Goal: Navigation & Orientation: Understand site structure

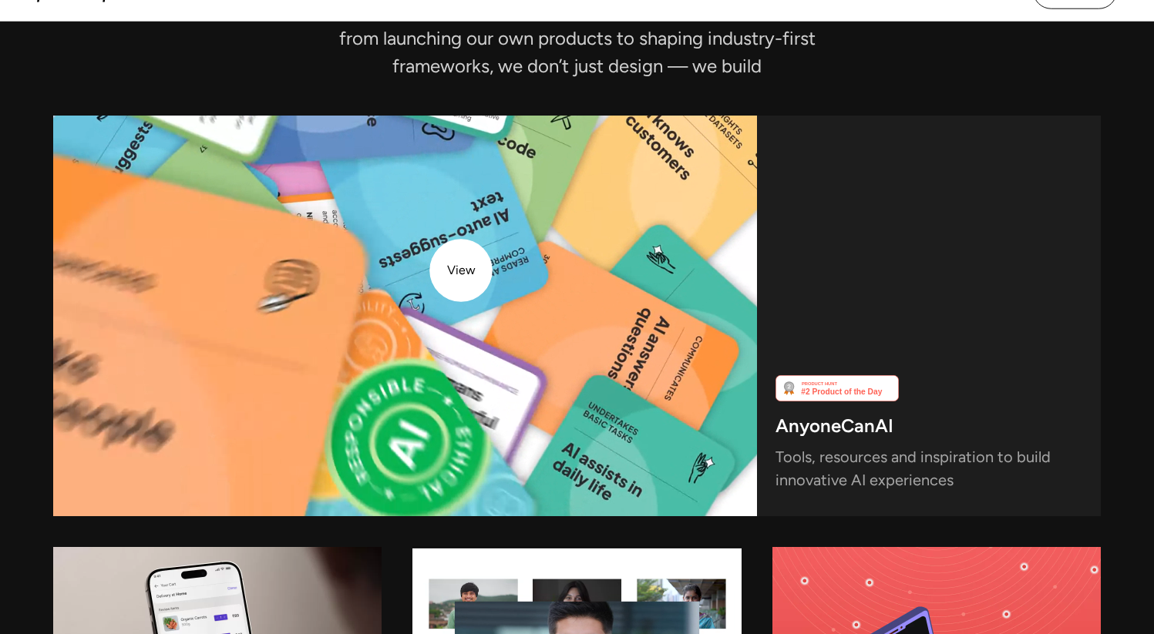
scroll to position [3964, 0]
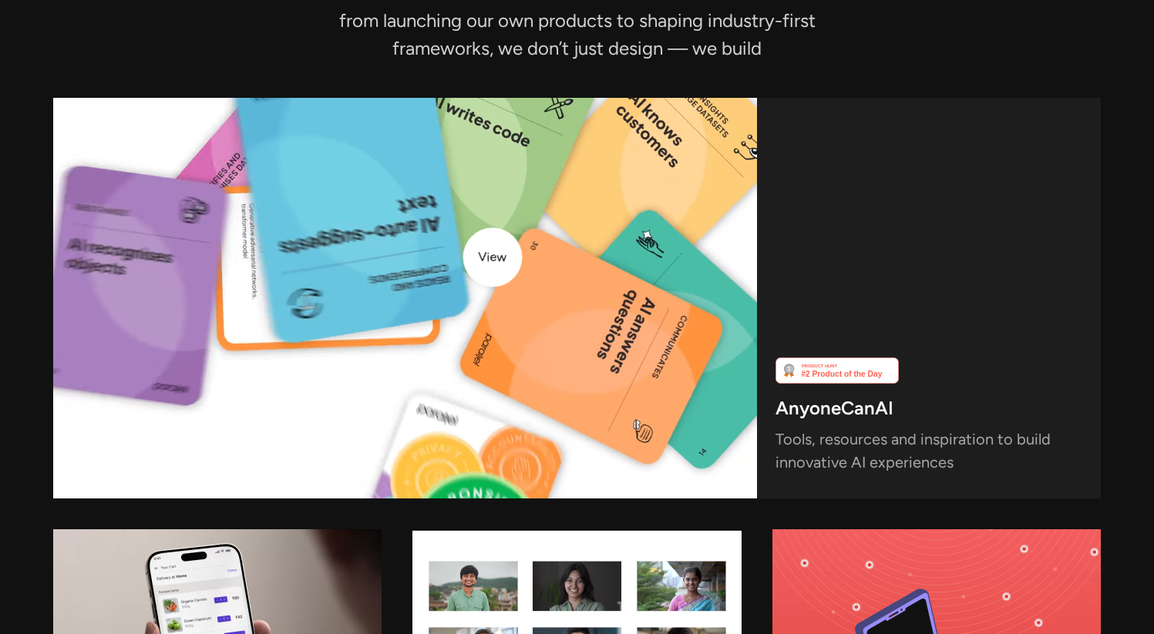
click at [492, 257] on video at bounding box center [405, 298] width 704 height 401
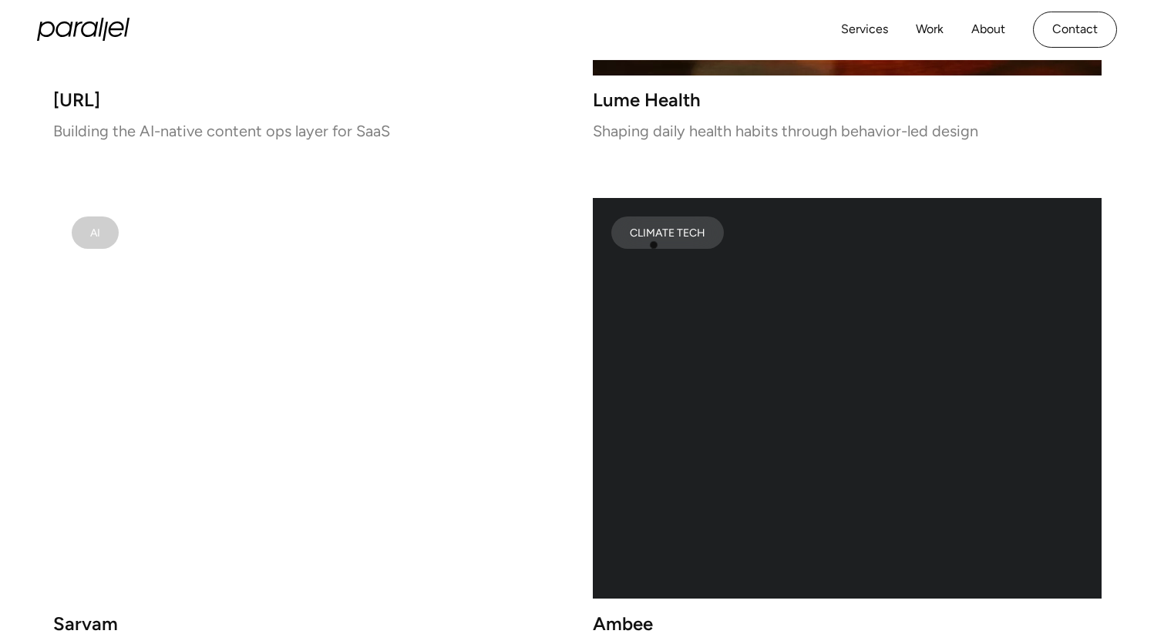
scroll to position [1994, 0]
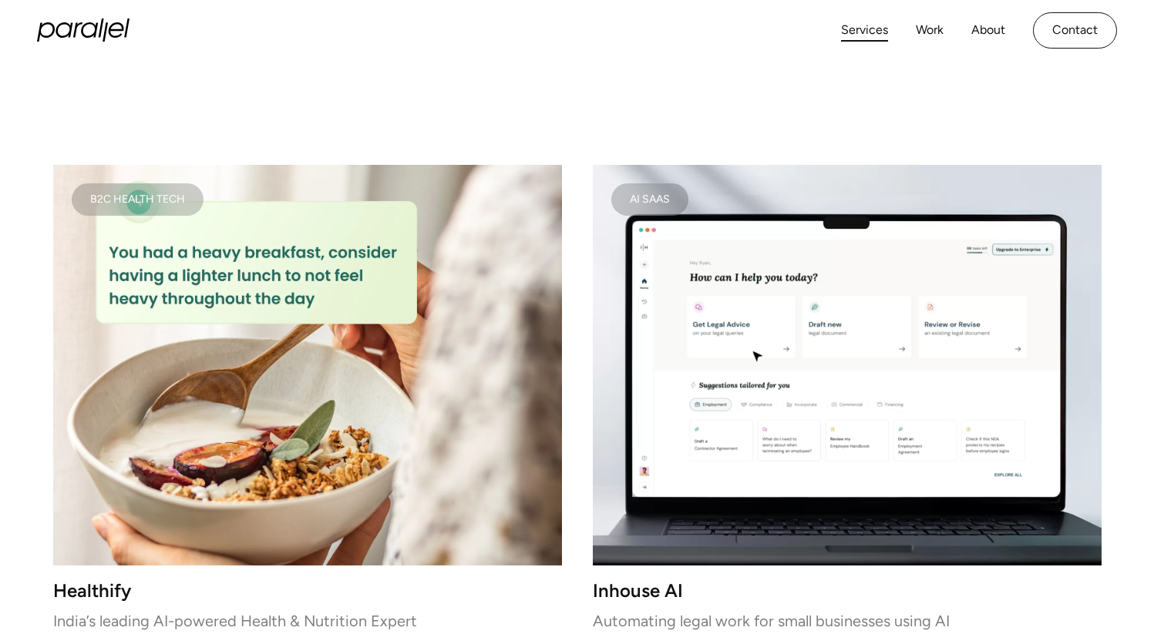
click at [878, 25] on link "Services" at bounding box center [864, 30] width 47 height 22
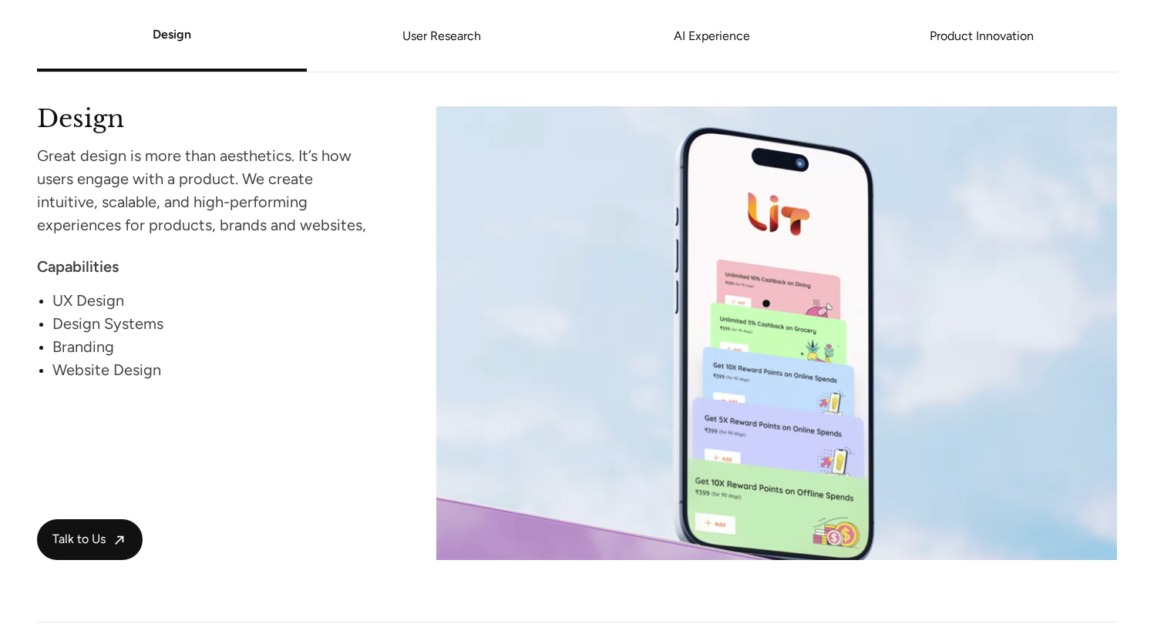
scroll to position [1450, 0]
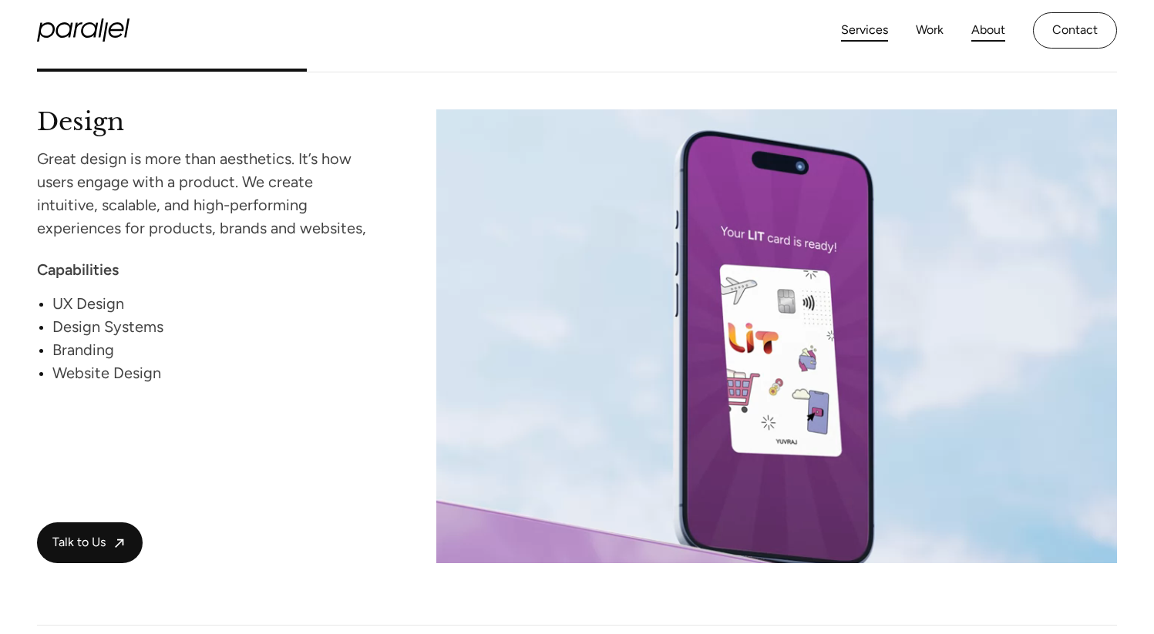
click at [992, 24] on link "About" at bounding box center [988, 30] width 34 height 22
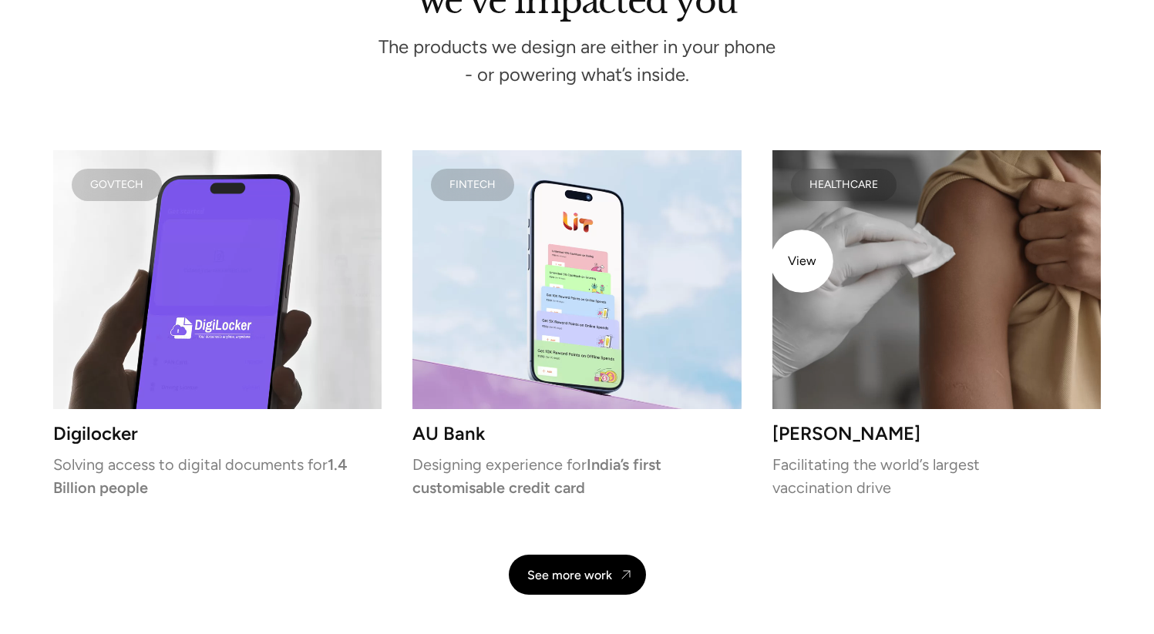
scroll to position [3187, 0]
